Goal: Information Seeking & Learning: Find specific fact

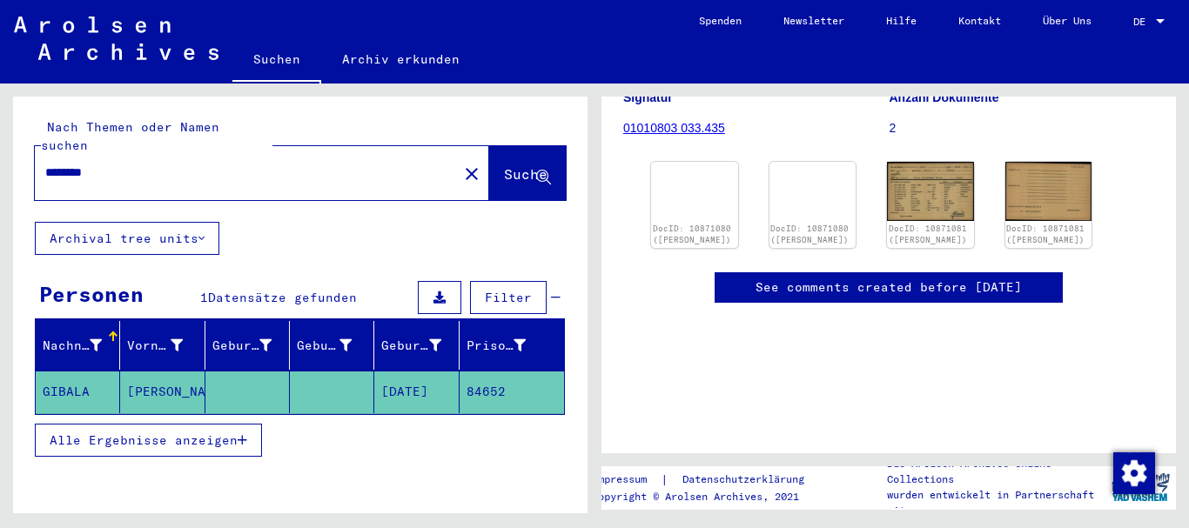
scroll to position [236, 0]
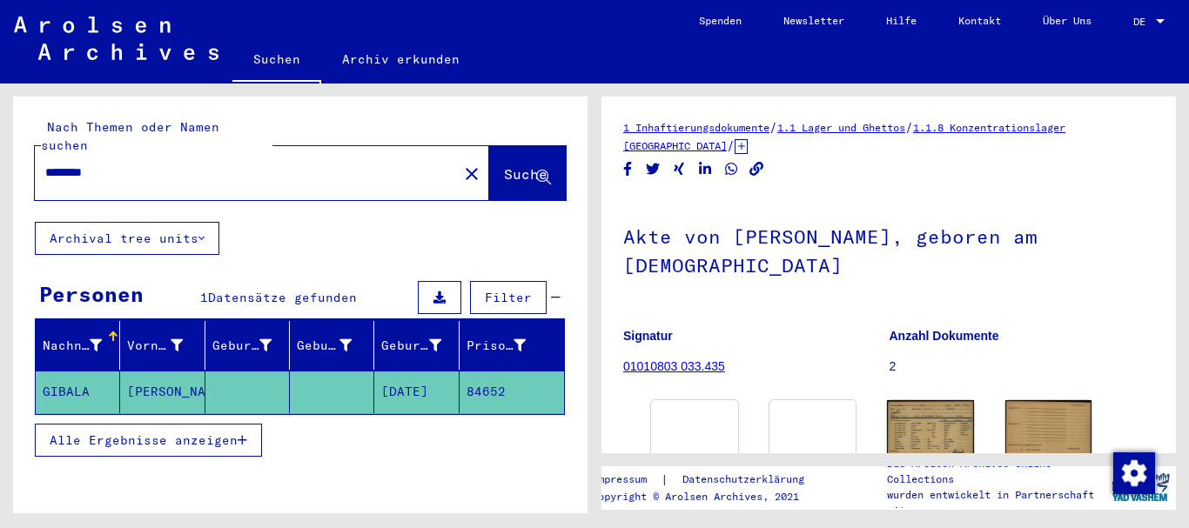
type input "******"
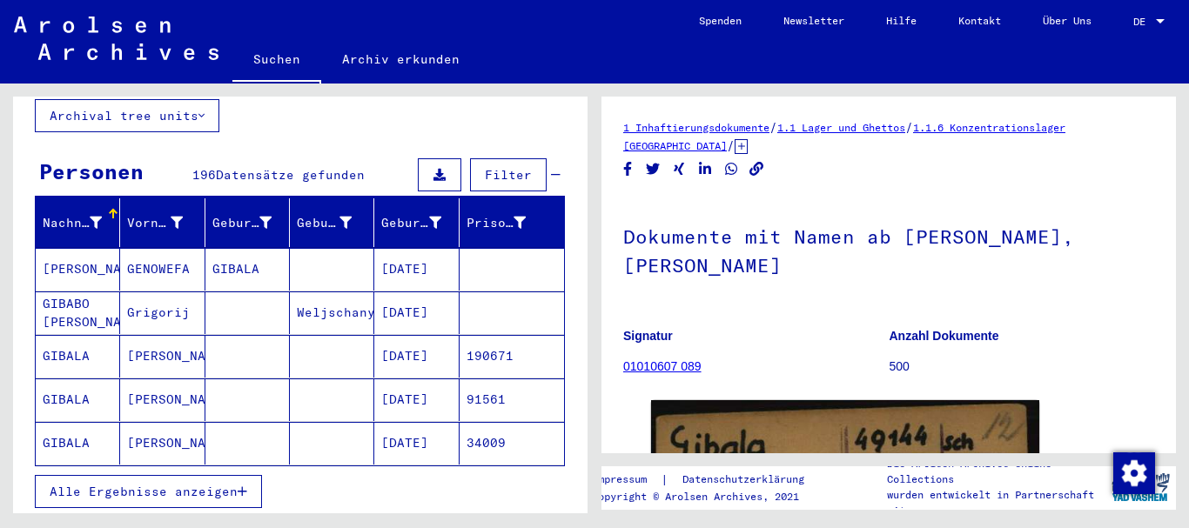
scroll to position [125, 0]
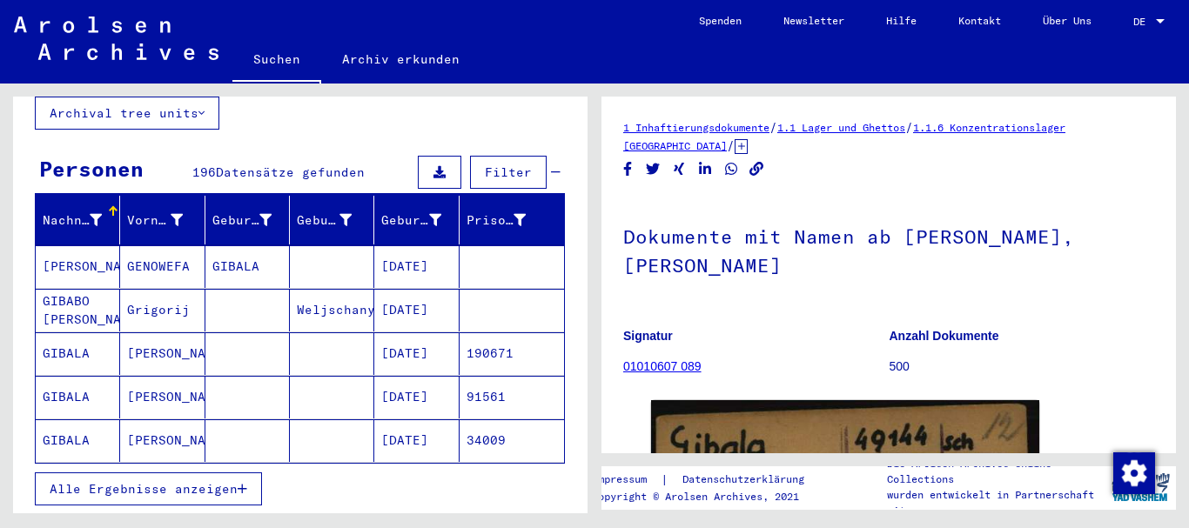
click at [390, 352] on mat-cell "[DATE]" at bounding box center [416, 353] width 84 height 43
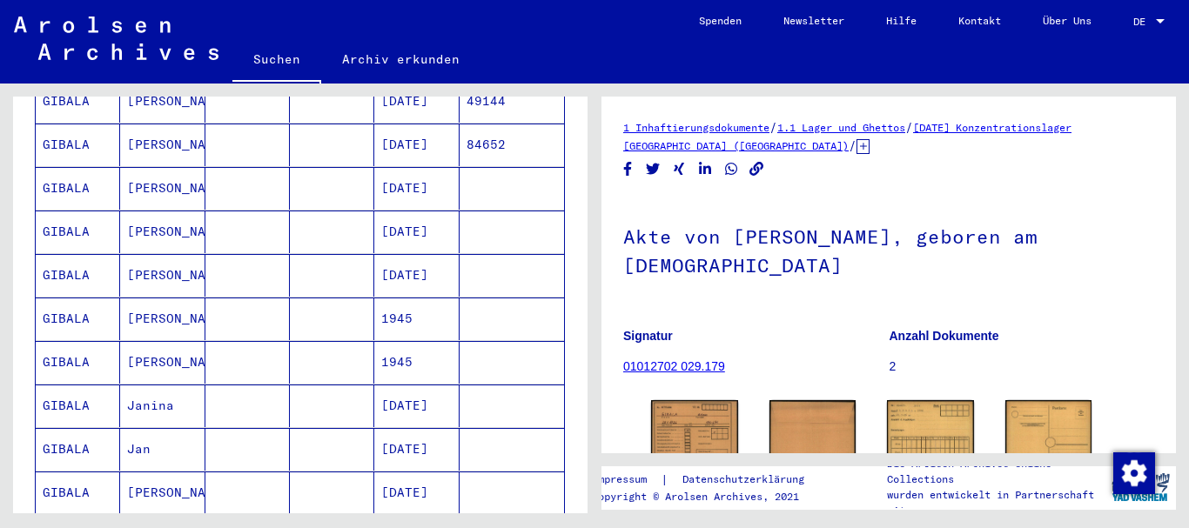
scroll to position [913, 0]
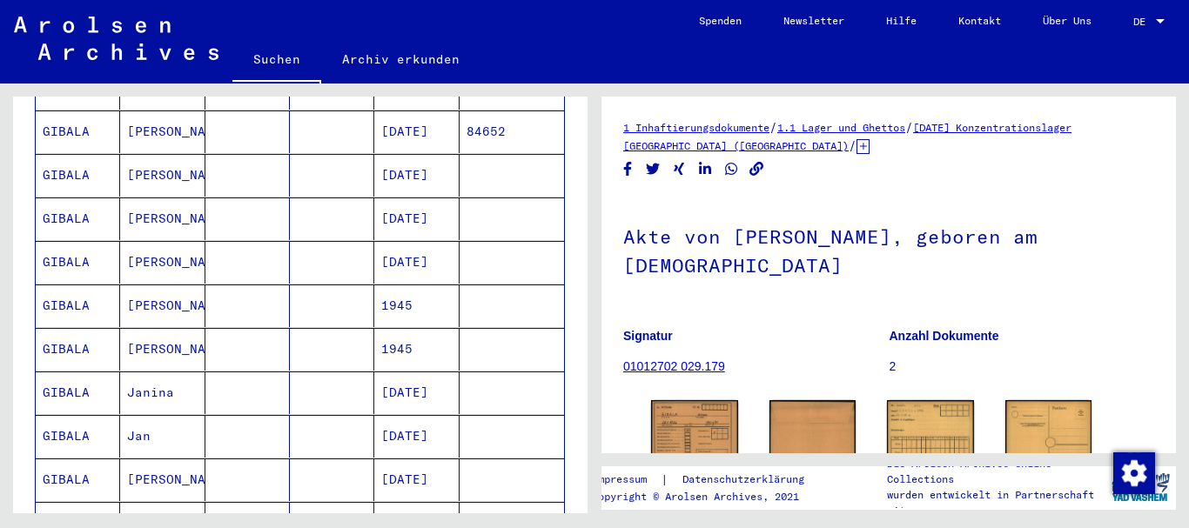
click at [402, 423] on mat-cell "[DATE]" at bounding box center [416, 436] width 84 height 43
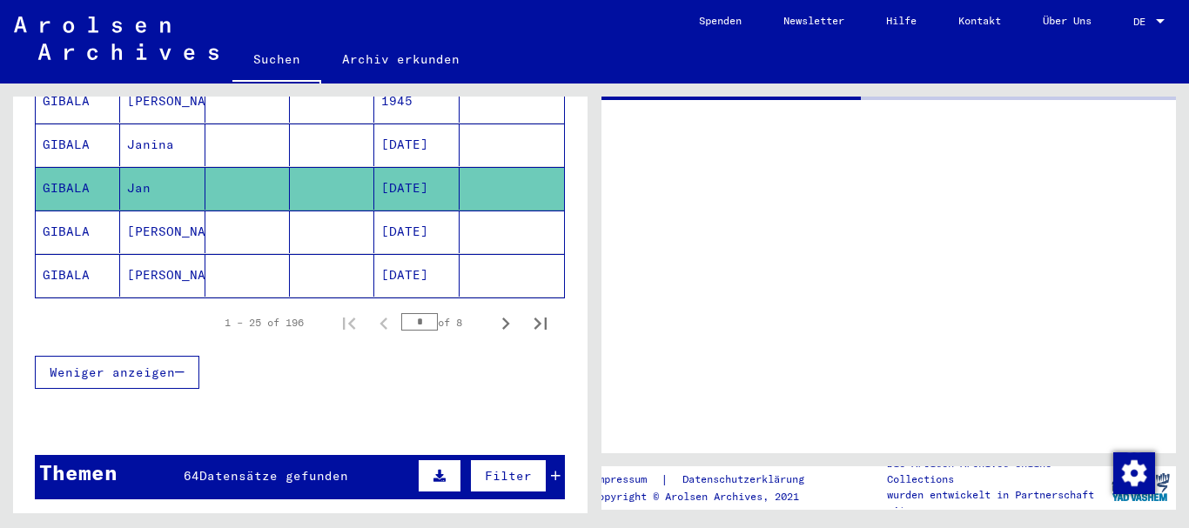
scroll to position [1148, 0]
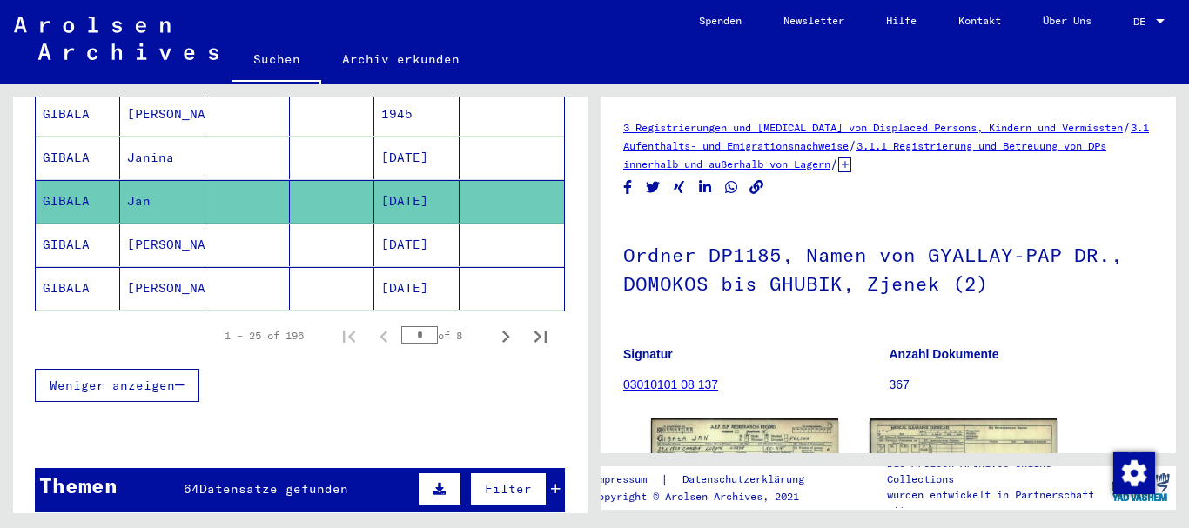
click at [386, 228] on mat-cell "[DATE]" at bounding box center [416, 245] width 84 height 43
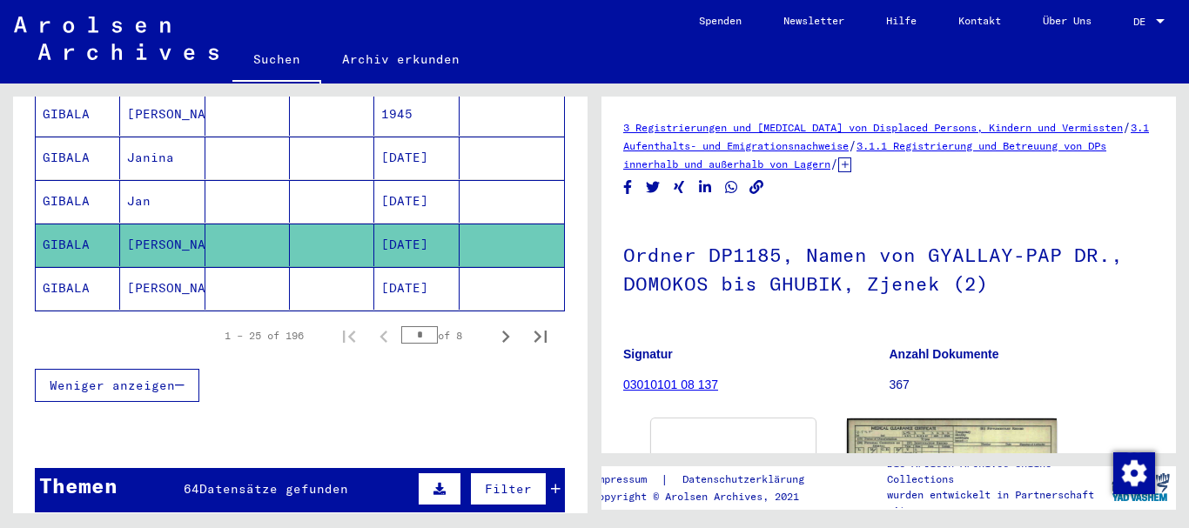
click at [480, 267] on mat-cell at bounding box center [512, 288] width 104 height 43
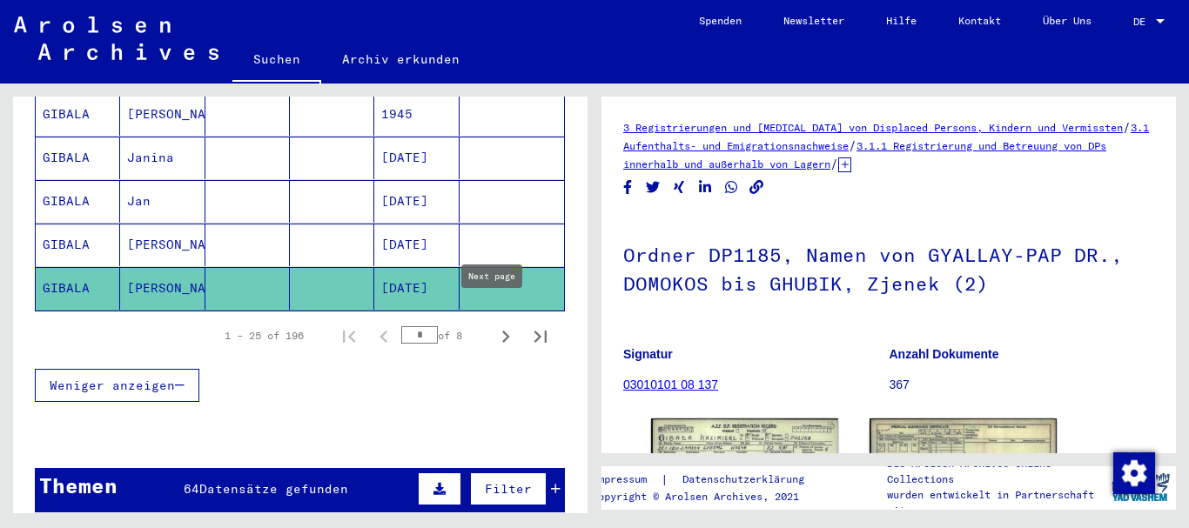
click at [493, 325] on icon "Next page" at bounding box center [505, 337] width 24 height 24
type input "*"
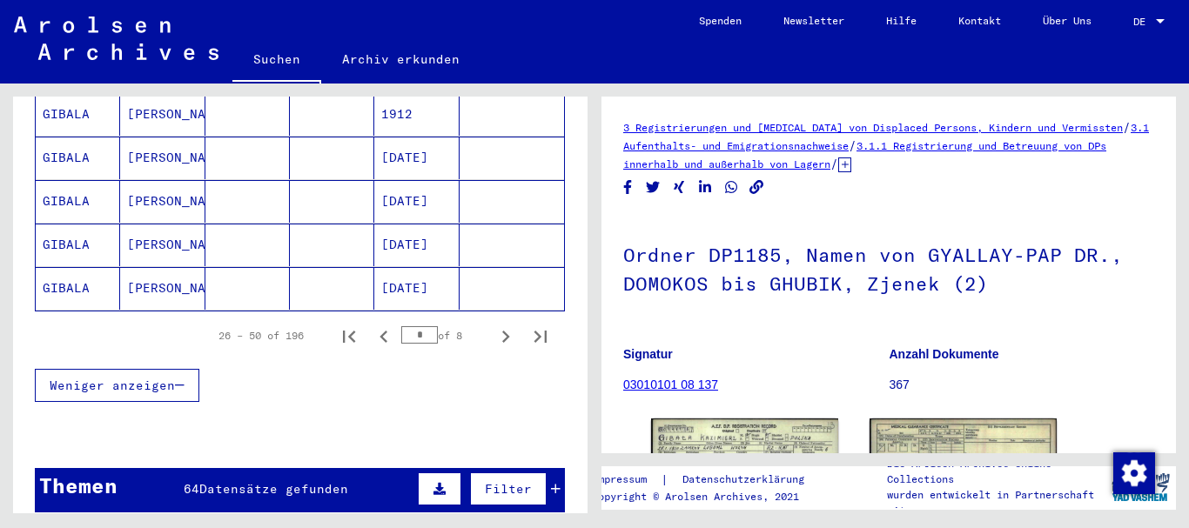
click at [404, 153] on mat-cell "[DATE]" at bounding box center [416, 158] width 84 height 43
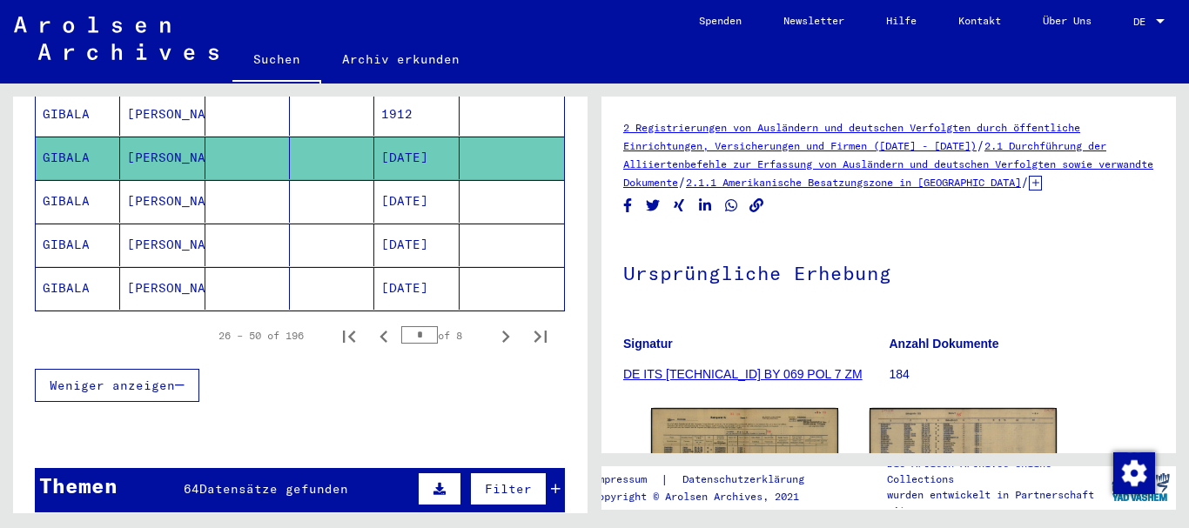
click at [467, 267] on mat-cell at bounding box center [512, 288] width 104 height 43
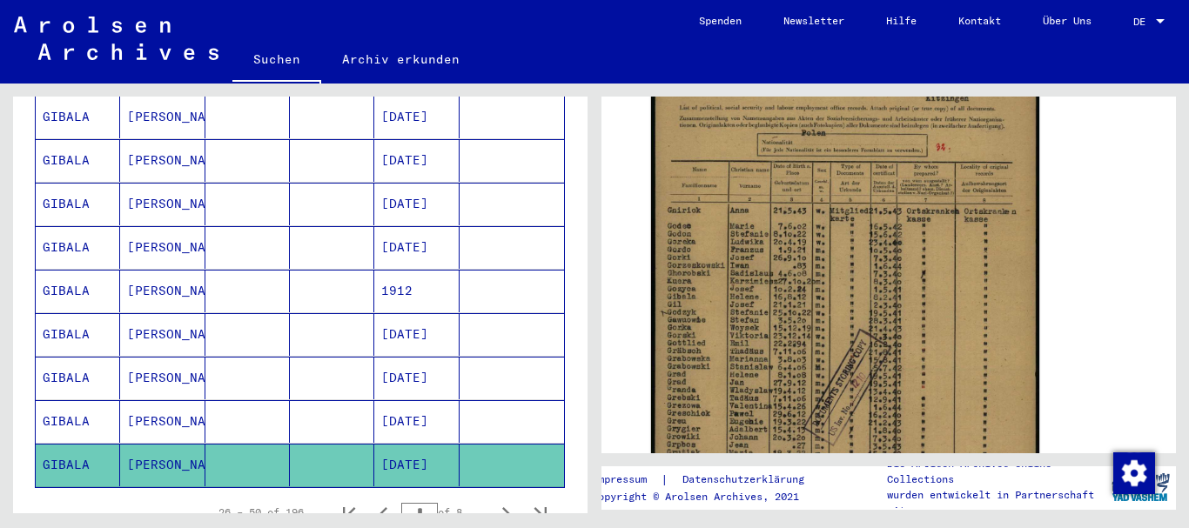
scroll to position [399, 0]
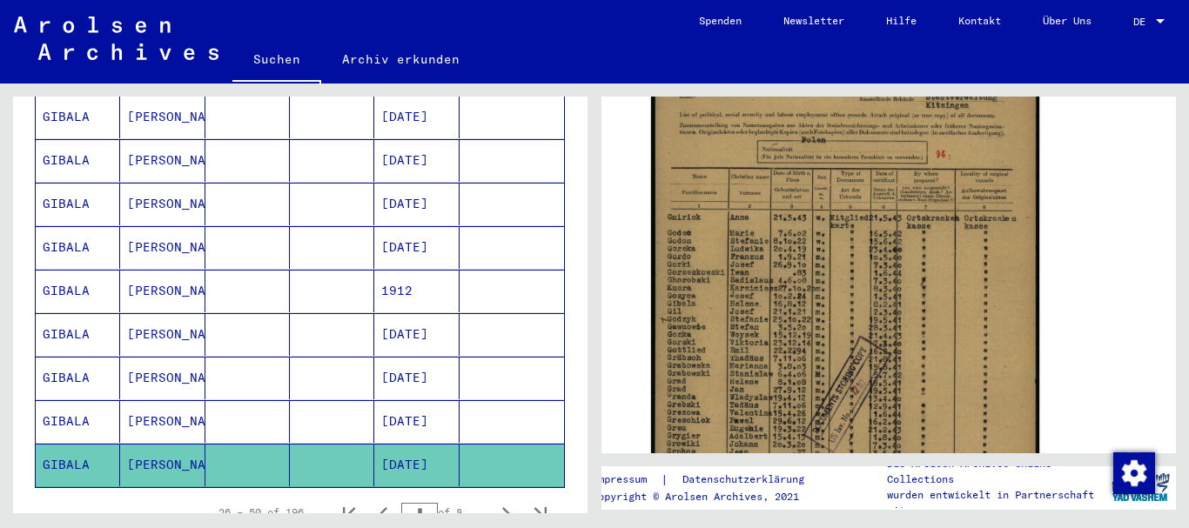
click at [413, 232] on mat-cell "[DATE]" at bounding box center [416, 247] width 84 height 43
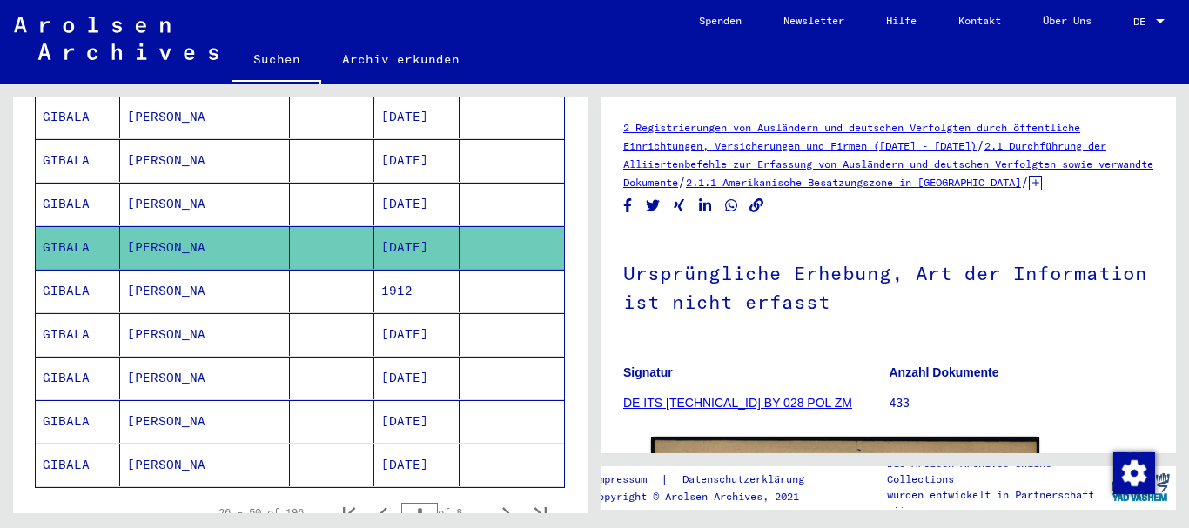
click at [440, 183] on mat-cell "[DATE]" at bounding box center [416, 204] width 84 height 43
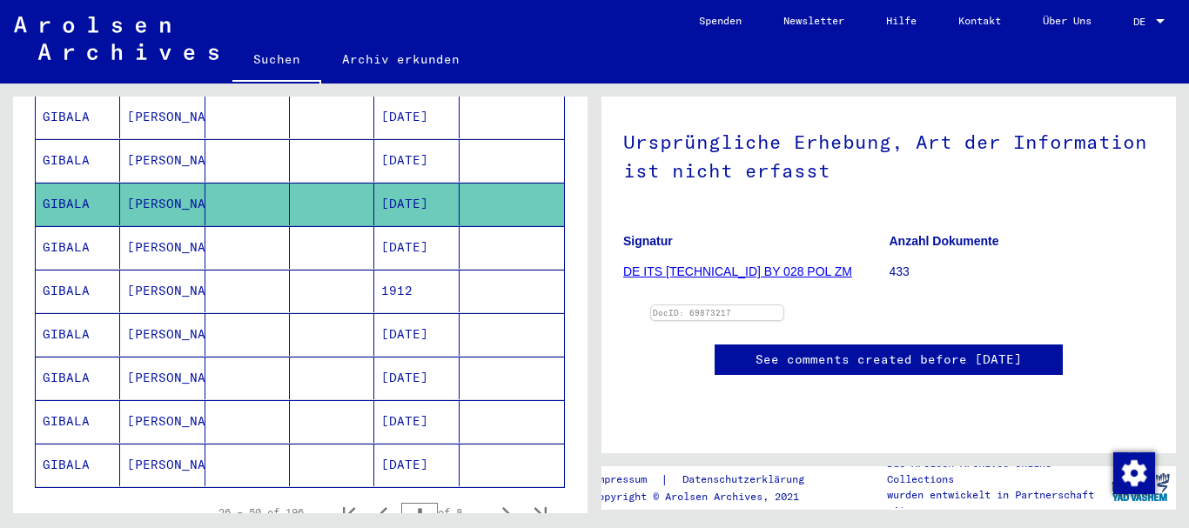
scroll to position [138, 0]
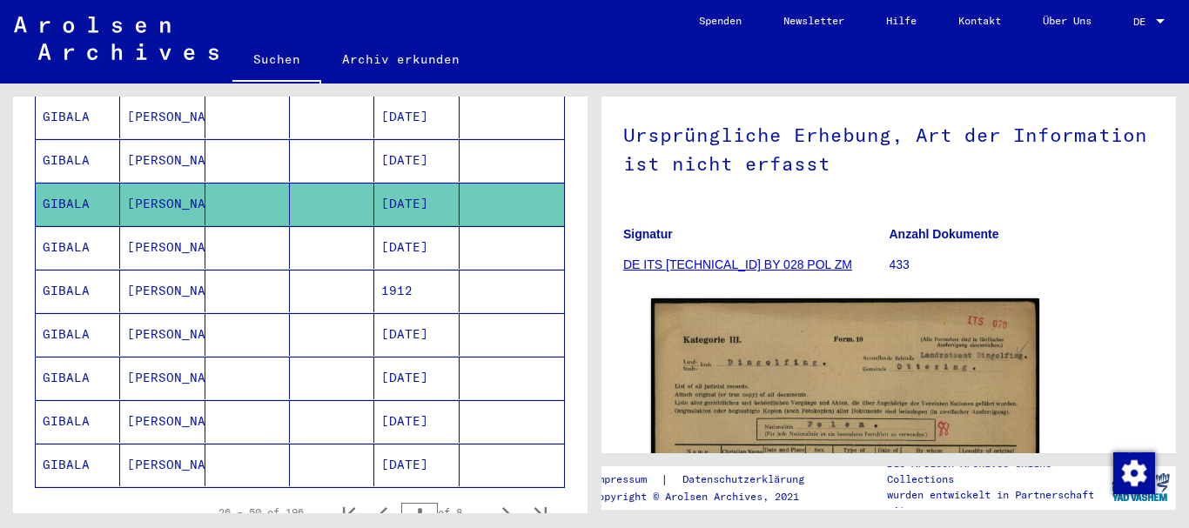
click at [328, 145] on mat-cell at bounding box center [332, 160] width 84 height 43
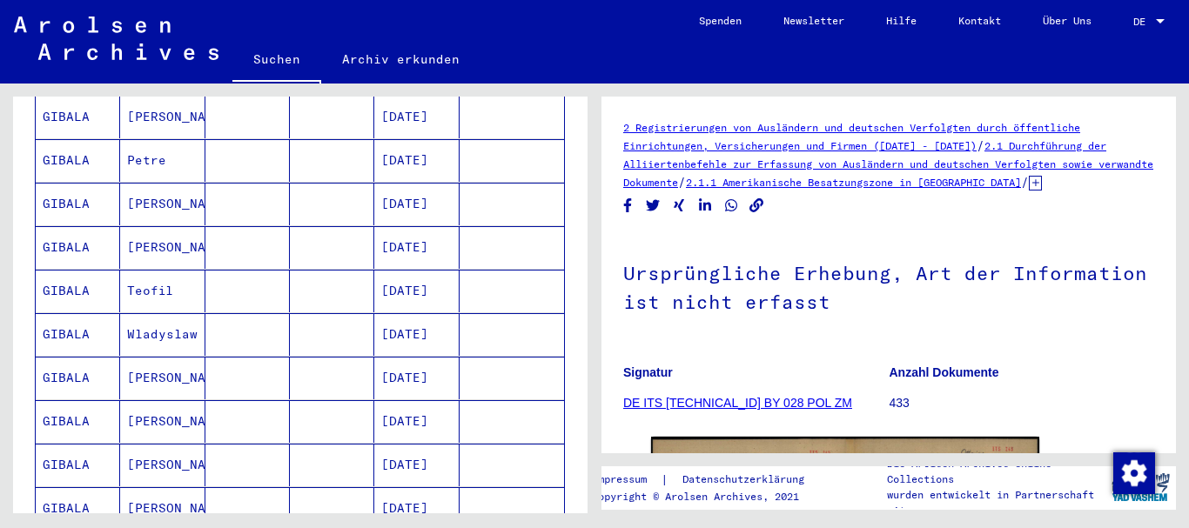
scroll to position [461, 0]
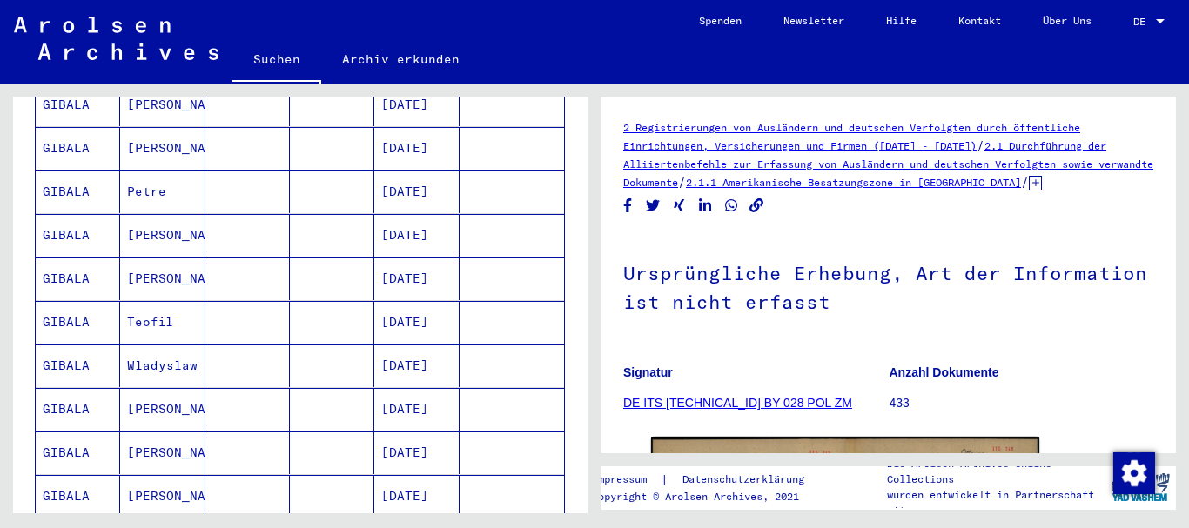
click at [446, 258] on mat-cell "[DATE]" at bounding box center [416, 279] width 84 height 43
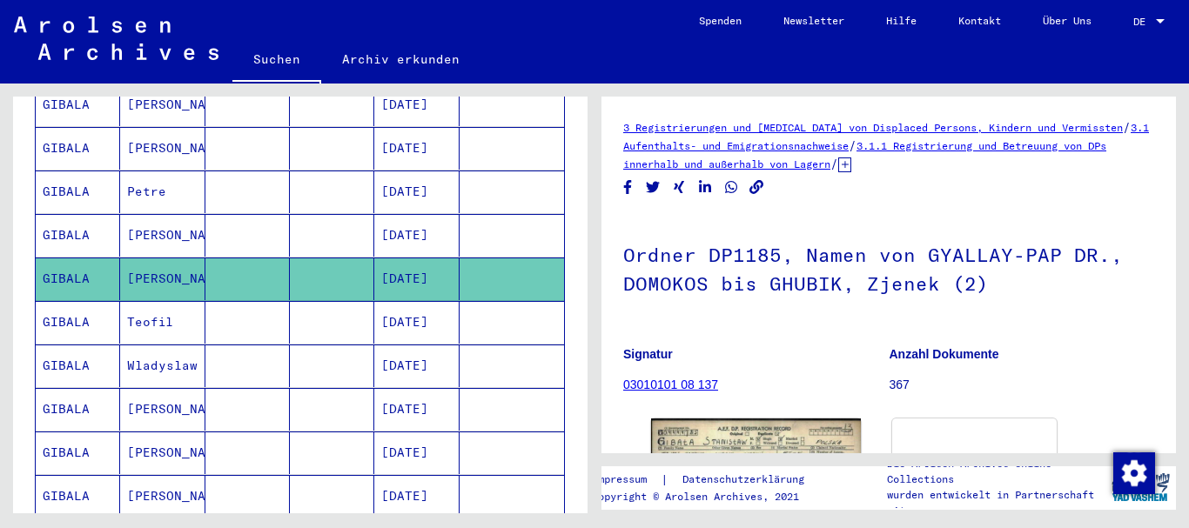
drag, startPoint x: 446, startPoint y: 258, endPoint x: 426, endPoint y: 299, distance: 45.5
click at [426, 299] on mat-table "Nachname Vorname Geburtsname Geburt‏ Geburtsdatum Prisoner # [PERSON_NAME] [DAT…" at bounding box center [300, 429] width 530 height 1138
click at [426, 301] on mat-cell "[DATE]" at bounding box center [416, 322] width 84 height 43
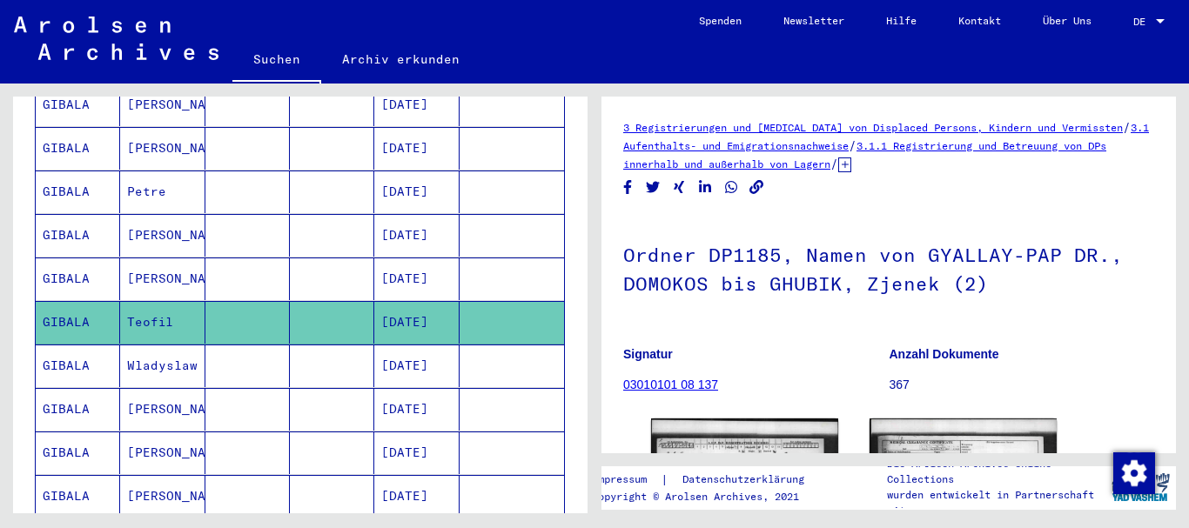
click at [442, 355] on mat-cell "[DATE]" at bounding box center [416, 366] width 84 height 43
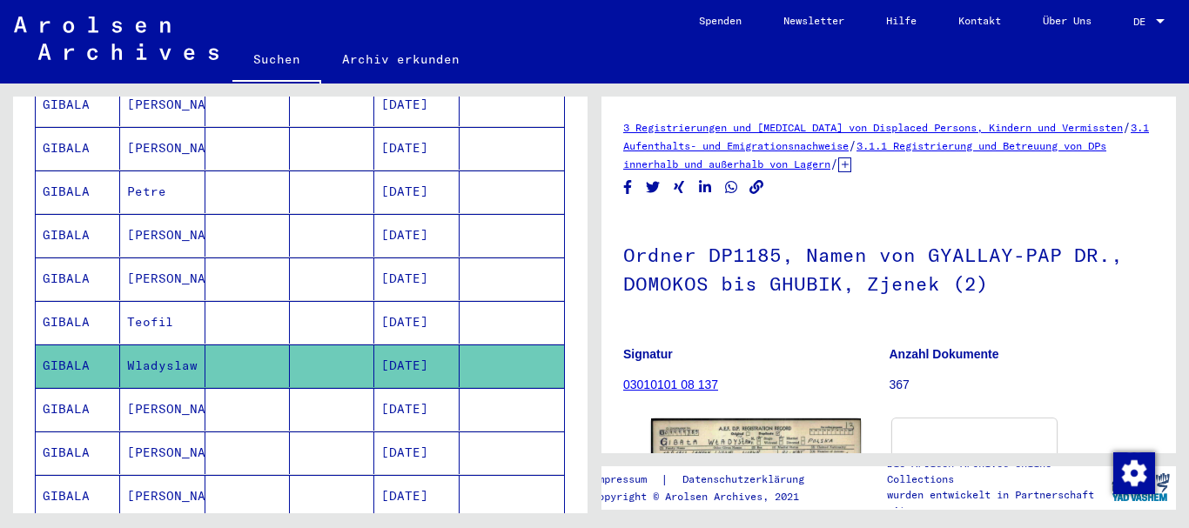
click at [391, 432] on mat-cell "[DATE]" at bounding box center [416, 453] width 84 height 43
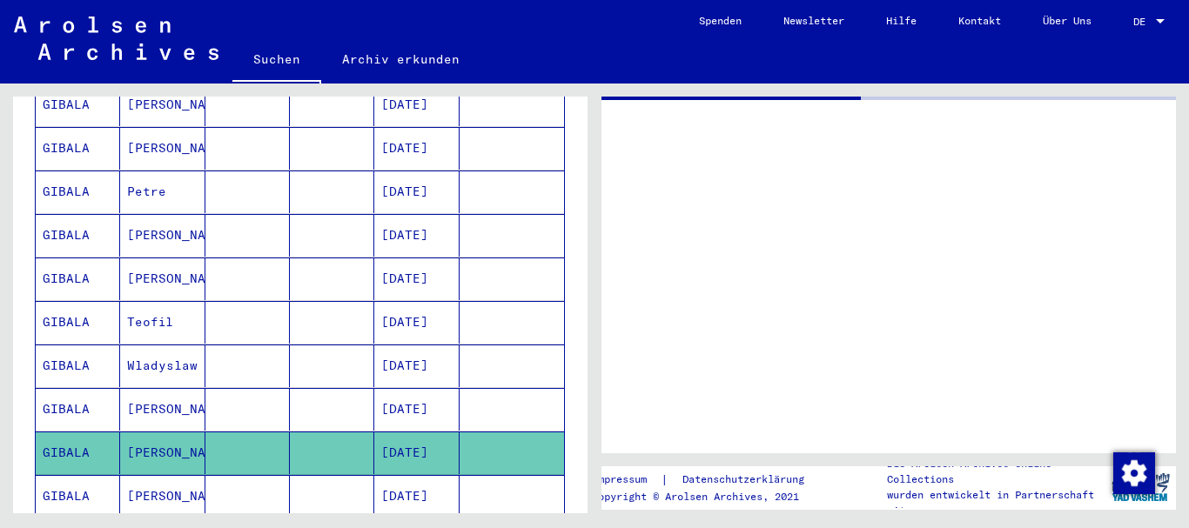
click at [391, 432] on mat-cell "[DATE]" at bounding box center [416, 453] width 84 height 43
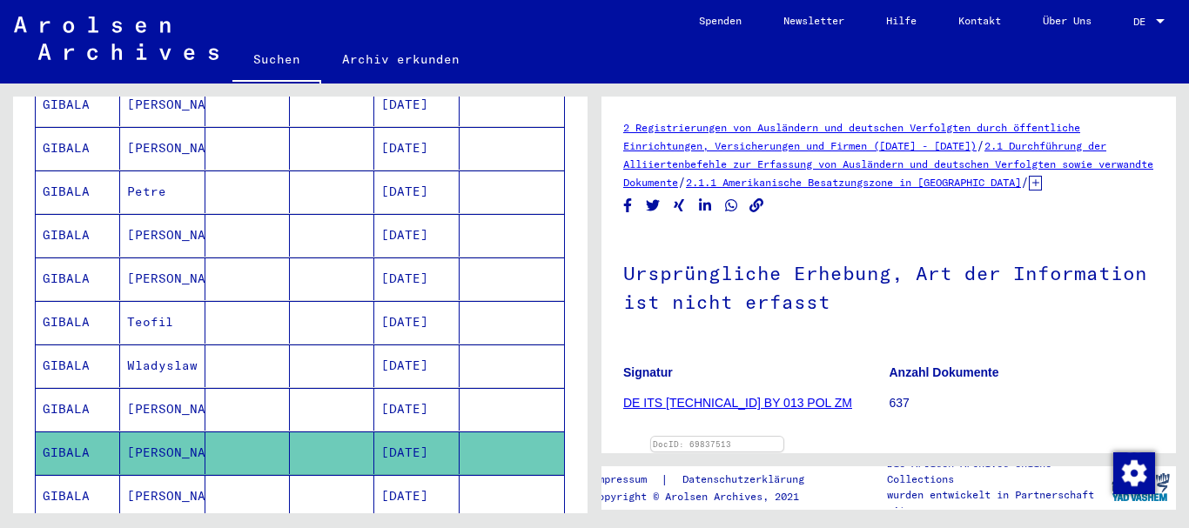
click at [378, 388] on mat-cell "[DATE]" at bounding box center [416, 409] width 84 height 43
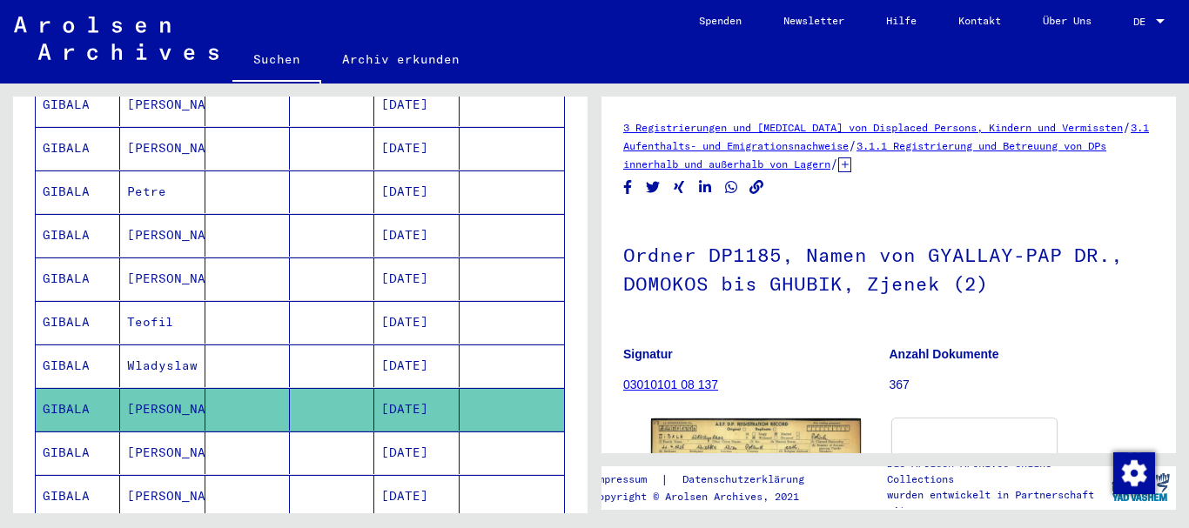
click at [319, 134] on mat-cell at bounding box center [332, 148] width 84 height 43
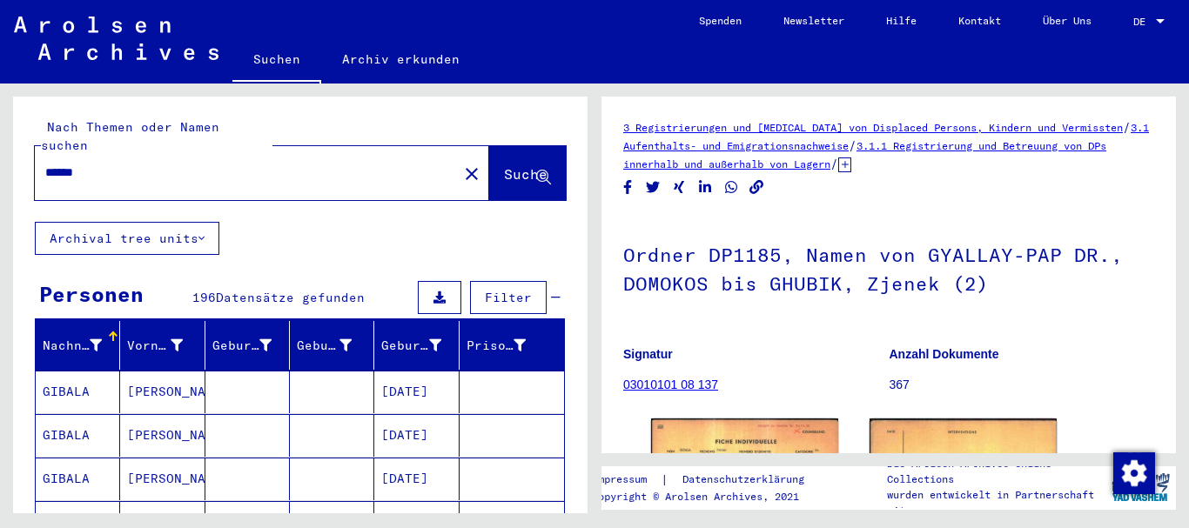
click at [269, 374] on mat-cell at bounding box center [247, 392] width 84 height 43
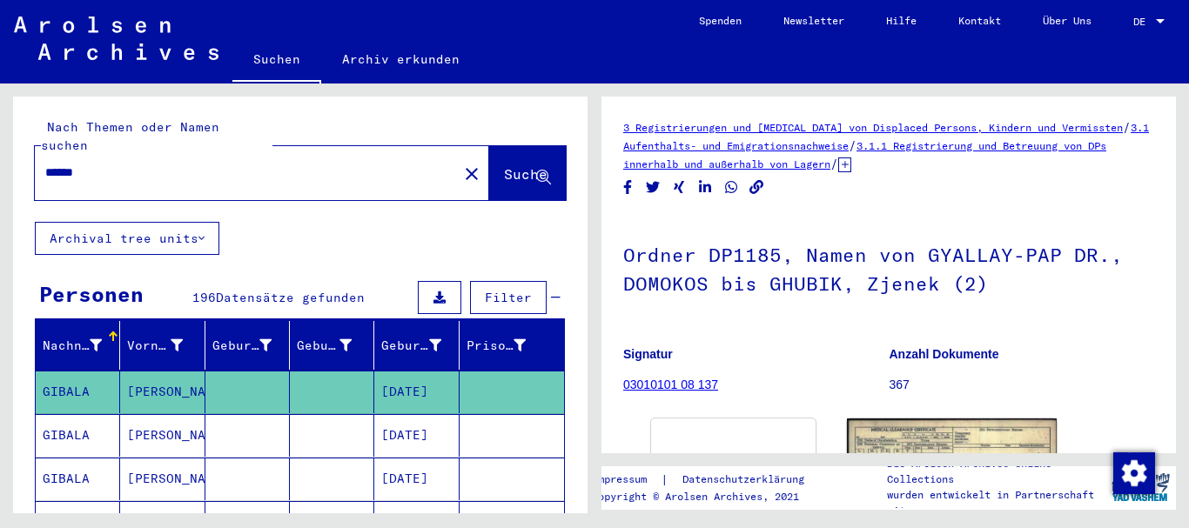
click at [360, 433] on mat-cell at bounding box center [332, 435] width 84 height 43
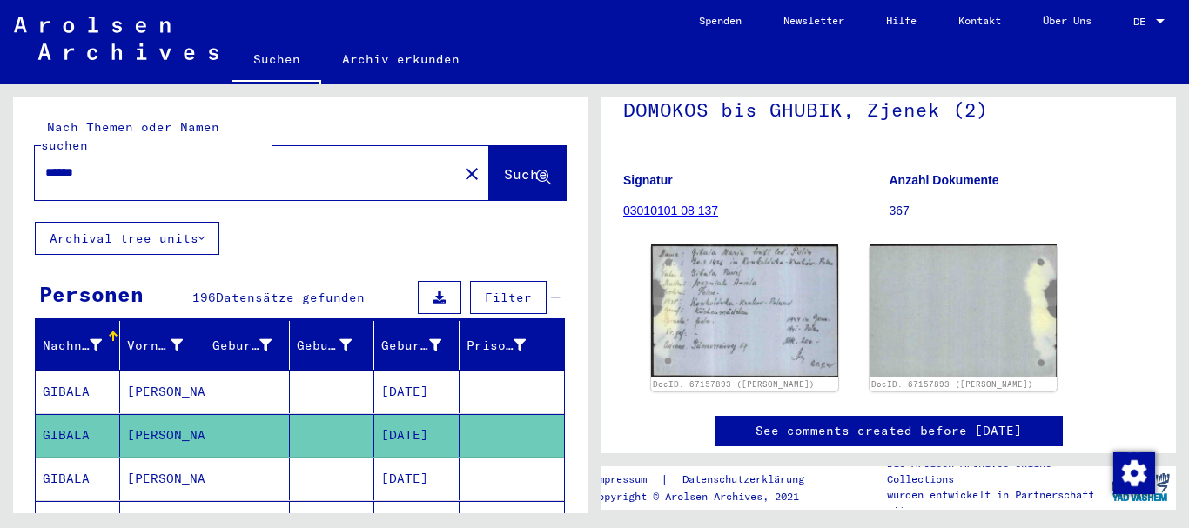
scroll to position [148, 0]
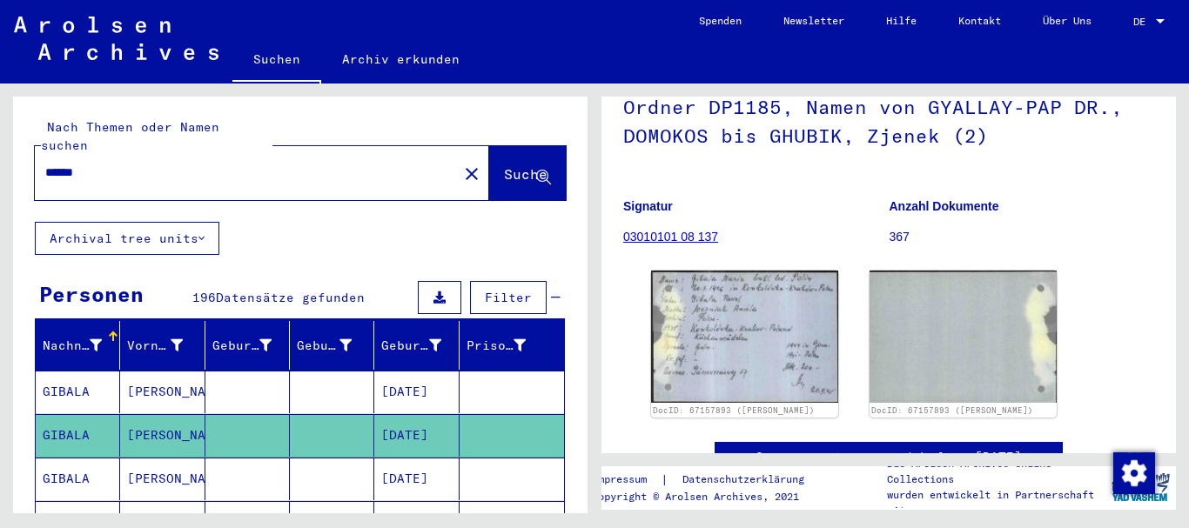
click at [279, 373] on mat-cell at bounding box center [247, 392] width 84 height 43
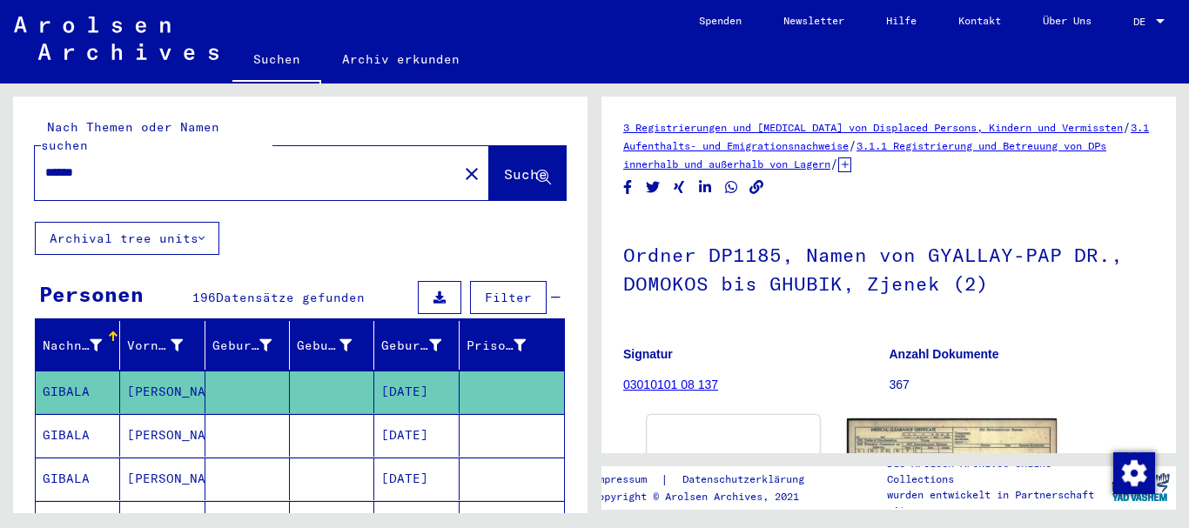
click at [800, 415] on img at bounding box center [733, 415] width 173 height 0
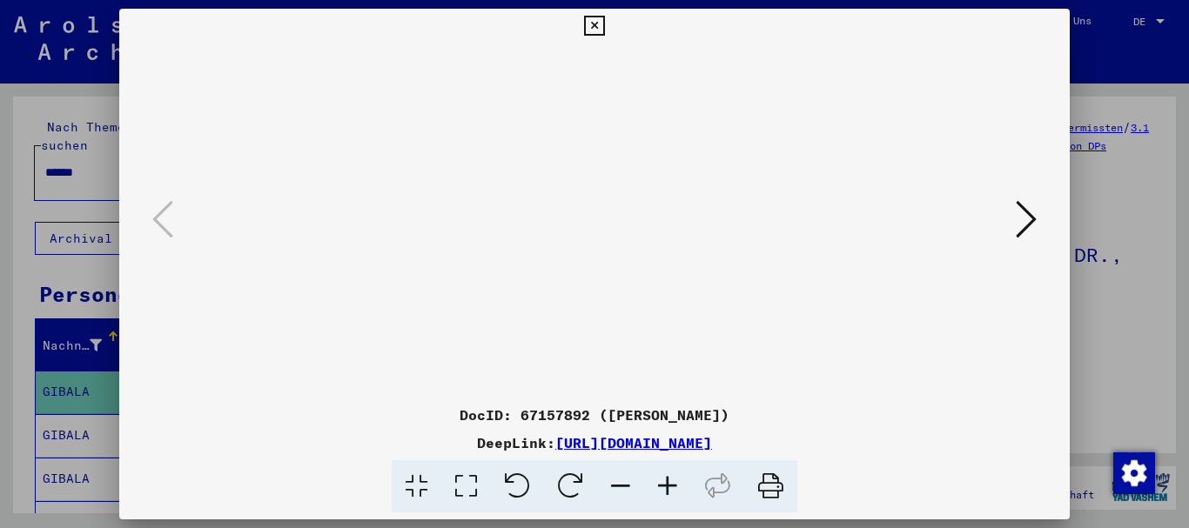
click at [599, 23] on icon at bounding box center [594, 26] width 20 height 21
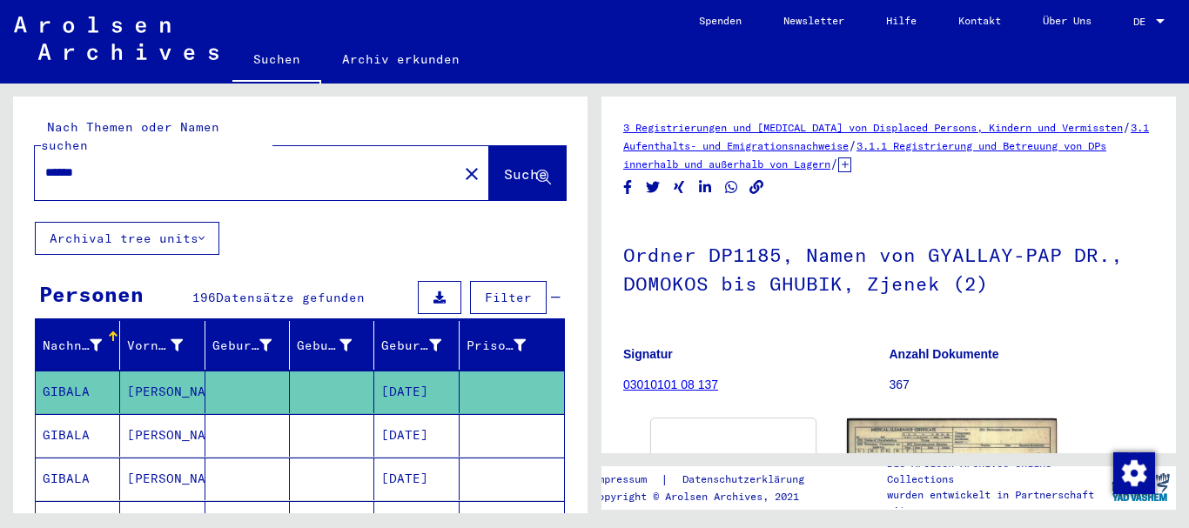
click at [132, 37] on img at bounding box center [116, 39] width 205 height 44
